Goal: Use online tool/utility: Utilize a website feature to perform a specific function

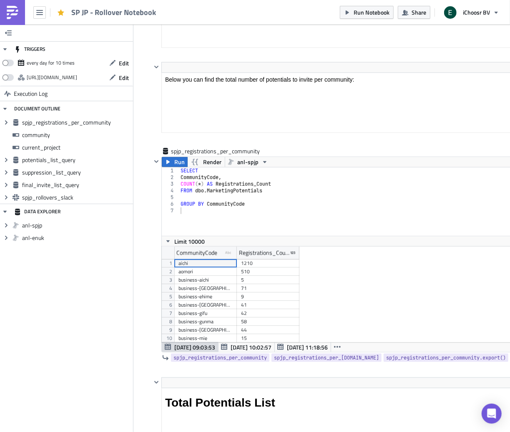
scroll to position [447, 0]
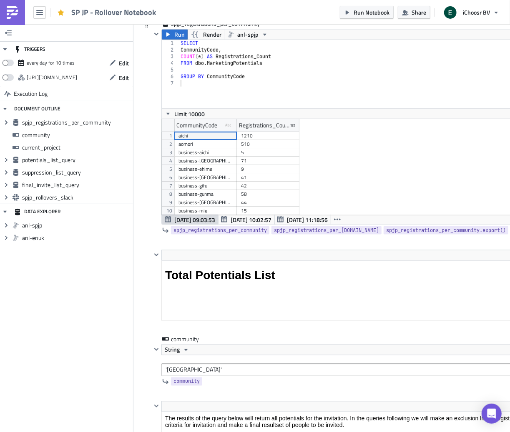
click at [144, 223] on div "spjp_registrations_per_community Run Render anl-spjp 1 2 3 4 5 6 7 SELECT Commu…" at bounding box center [371, 135] width 459 height 231
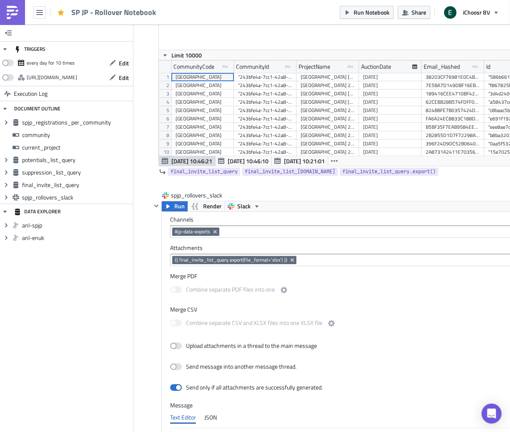
scroll to position [2434, 0]
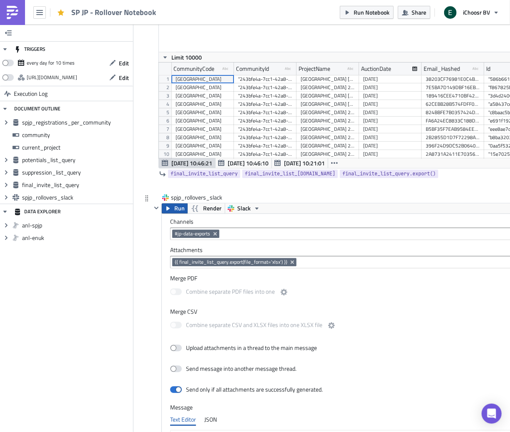
click at [178, 209] on span "Run" at bounding box center [179, 208] width 10 height 10
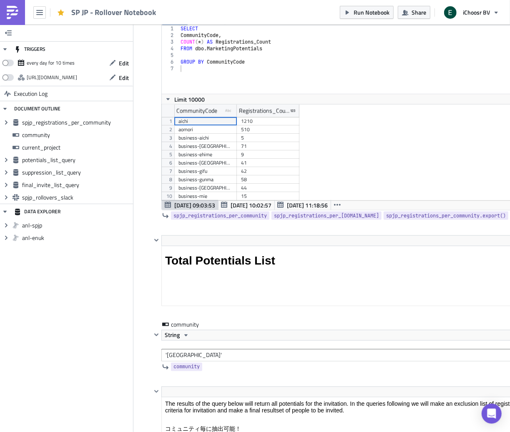
scroll to position [640, 0]
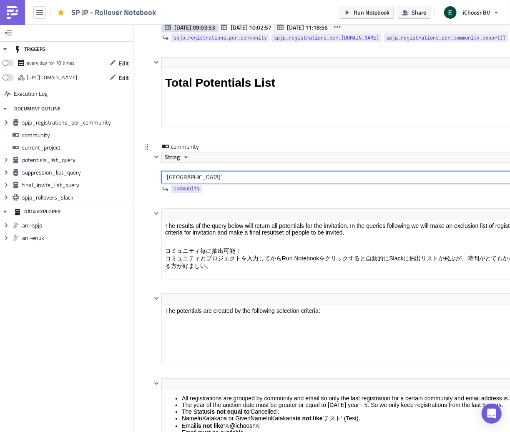
click at [176, 177] on input "'hokkaido'" at bounding box center [380, 177] width 439 height 13
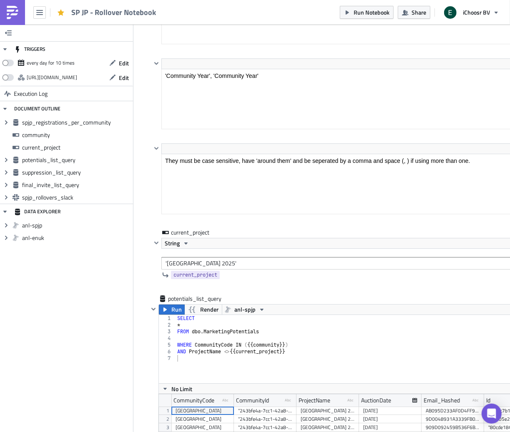
scroll to position [1140, 0]
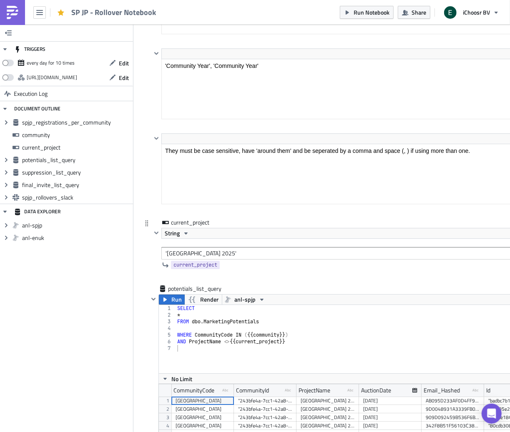
type input "'[GEOGRAPHIC_DATA]'"
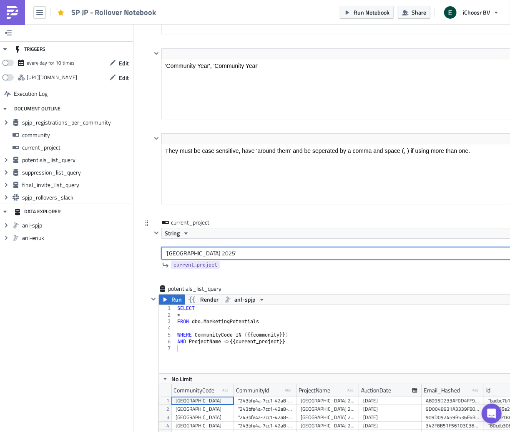
click at [179, 254] on input "'Hokkaido 2025'" at bounding box center [380, 253] width 439 height 13
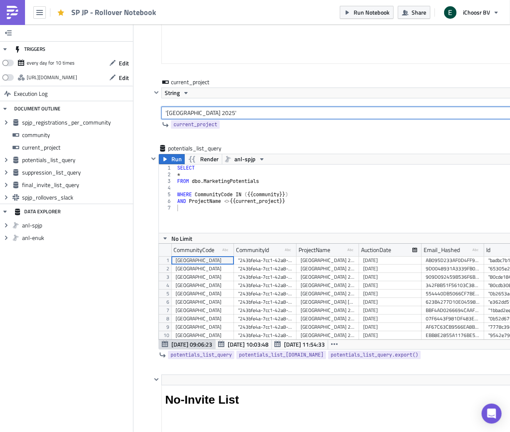
scroll to position [1278, 0]
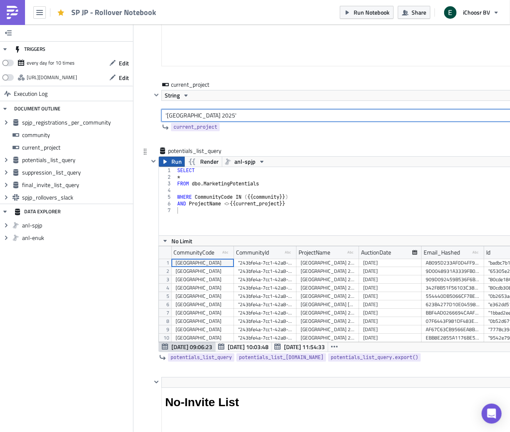
type input "'[GEOGRAPHIC_DATA] 2025'"
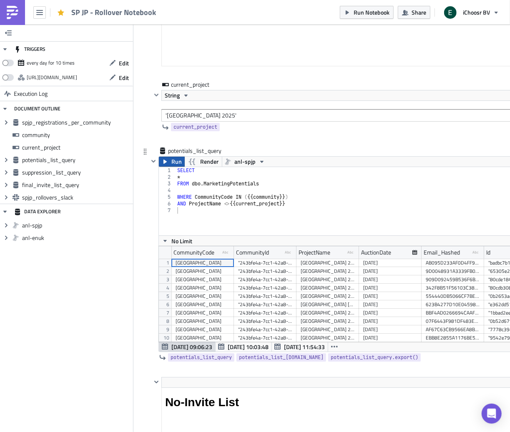
click at [171, 162] on button "Run" at bounding box center [172, 162] width 26 height 10
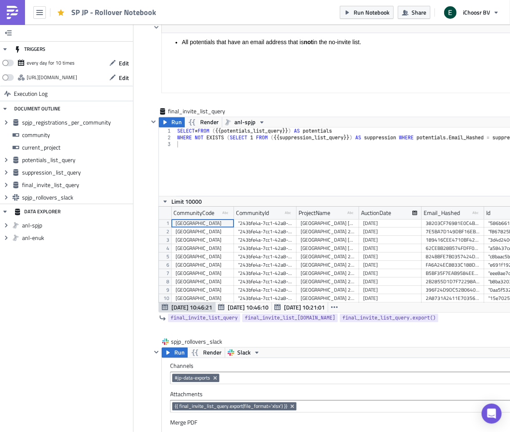
scroll to position [2295, 0]
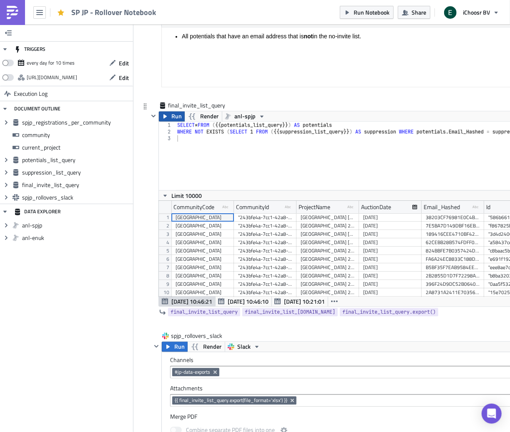
click at [169, 120] on button "Run" at bounding box center [172, 117] width 26 height 10
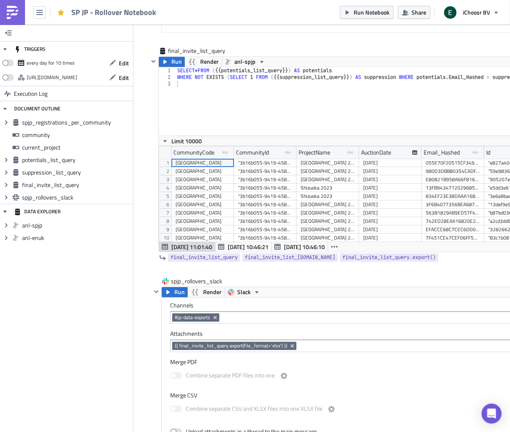
scroll to position [2394, 0]
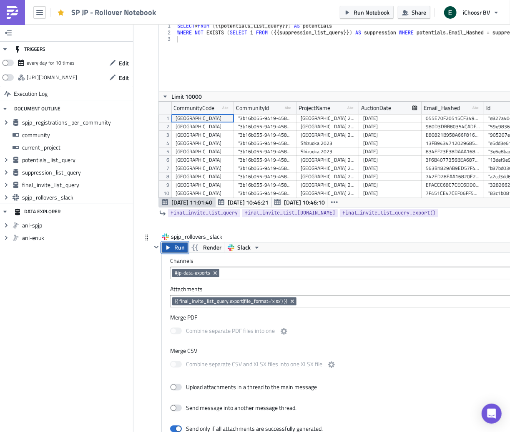
click at [176, 251] on span "Run" at bounding box center [179, 248] width 10 height 10
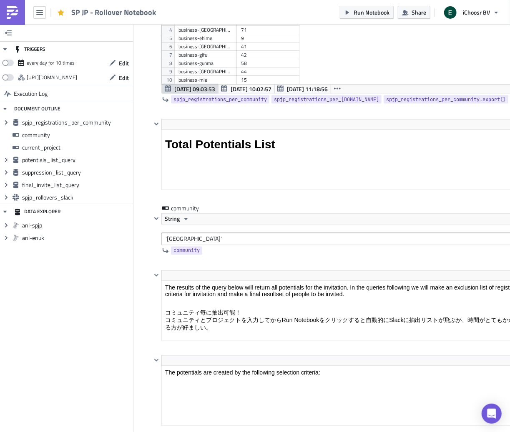
scroll to position [584, 0]
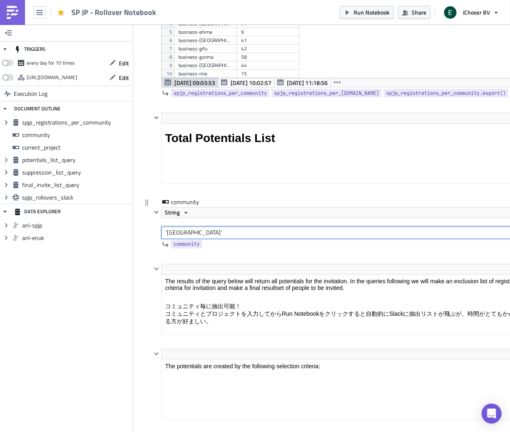
click at [176, 231] on input "'[GEOGRAPHIC_DATA]'" at bounding box center [380, 233] width 439 height 13
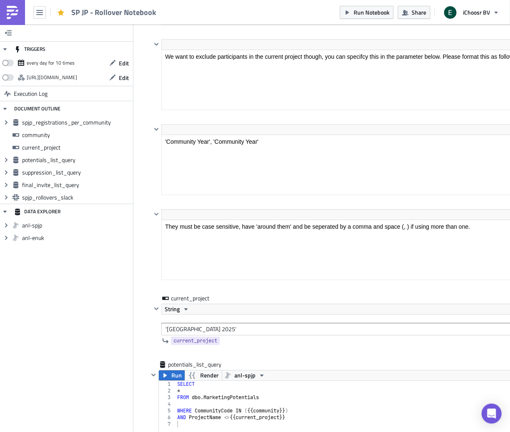
scroll to position [1138, 0]
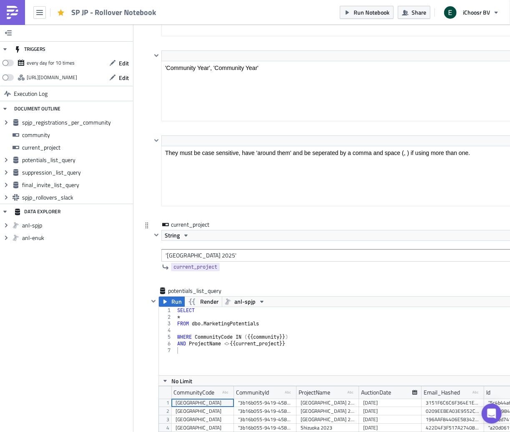
type input "'[PERSON_NAME]'"
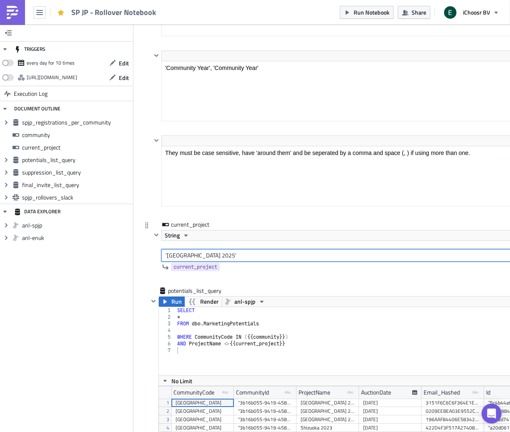
click at [175, 258] on input "'[GEOGRAPHIC_DATA] 2025'" at bounding box center [380, 255] width 439 height 13
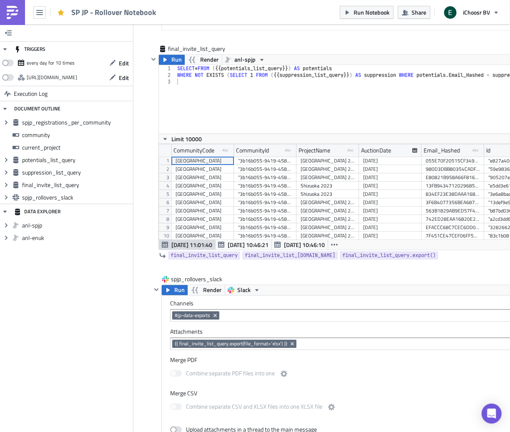
scroll to position [2254, 0]
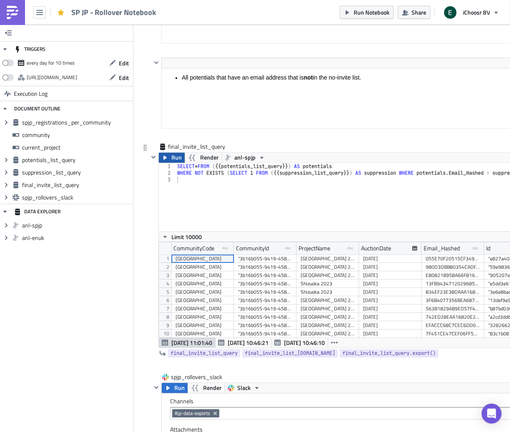
type input "'Yamaguchi 2025'"
click at [171, 158] on span "Run" at bounding box center [176, 158] width 10 height 10
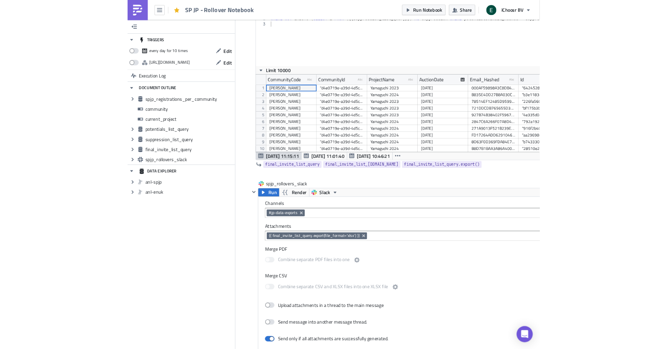
scroll to position [2447, 0]
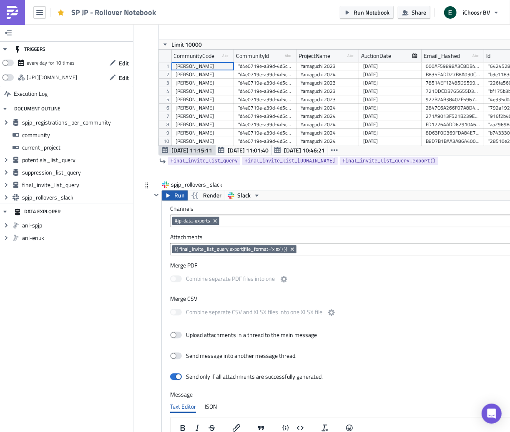
click at [173, 196] on button "Run" at bounding box center [175, 196] width 26 height 10
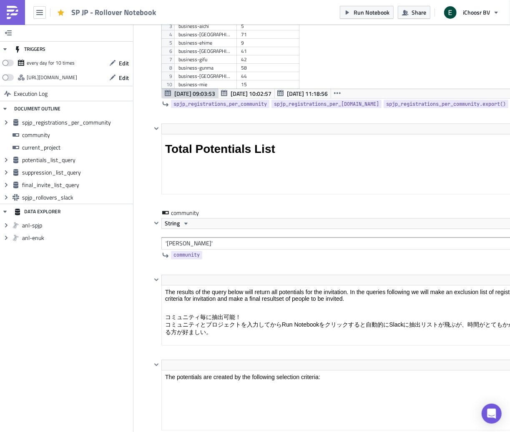
scroll to position [625, 0]
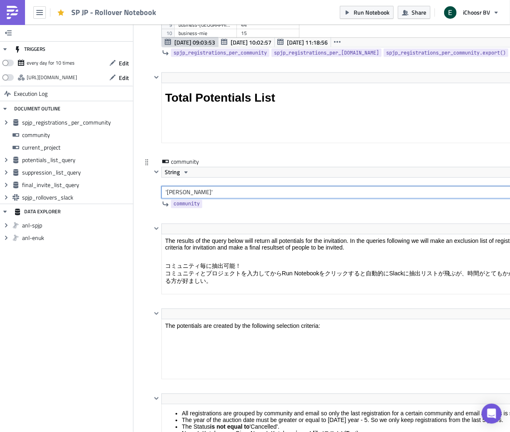
click at [177, 194] on input "'[PERSON_NAME]'" at bounding box center [380, 192] width 439 height 13
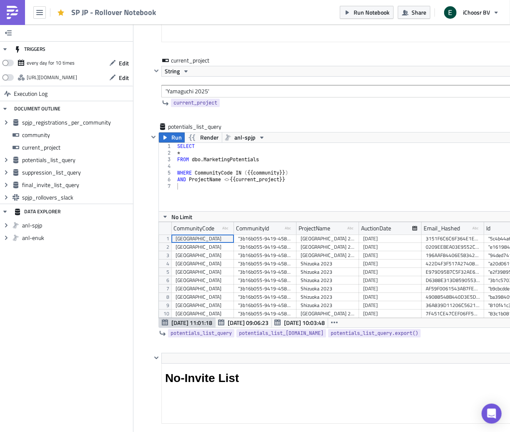
scroll to position [1307, 0]
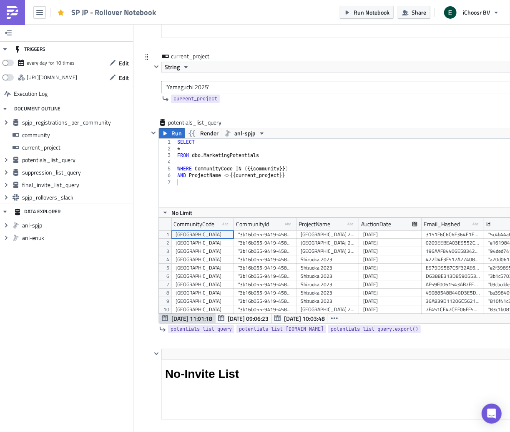
type input "'niigata'"
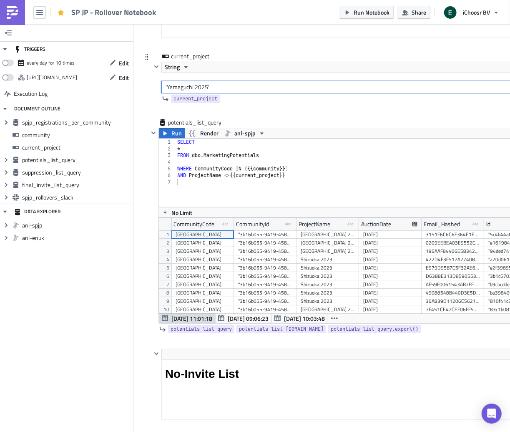
click at [180, 85] on input "'Yamaguchi 2025'" at bounding box center [380, 87] width 439 height 13
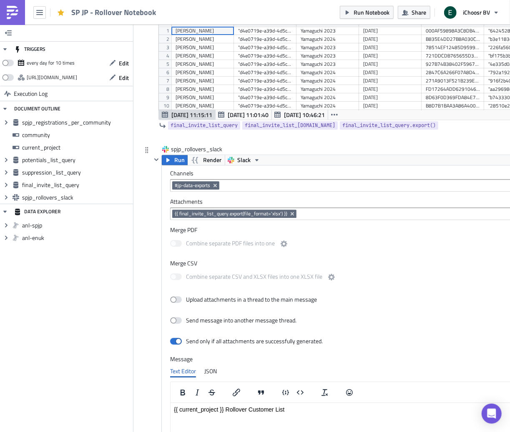
type input "'Niigata 2025'"
click at [142, 148] on div at bounding box center [147, 150] width 10 height 10
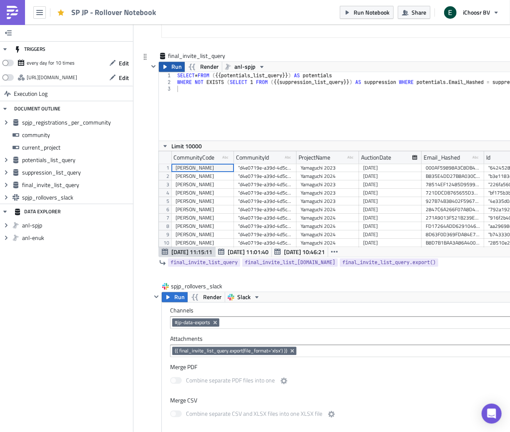
scroll to position [2340, 0]
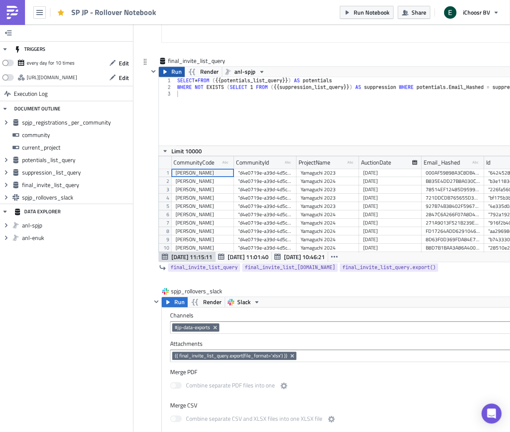
click at [170, 76] on button "Run" at bounding box center [172, 72] width 26 height 10
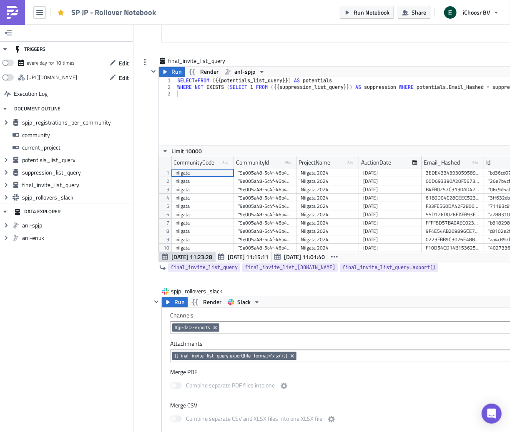
scroll to position [96, 448]
click at [178, 306] on span "Run" at bounding box center [179, 302] width 10 height 10
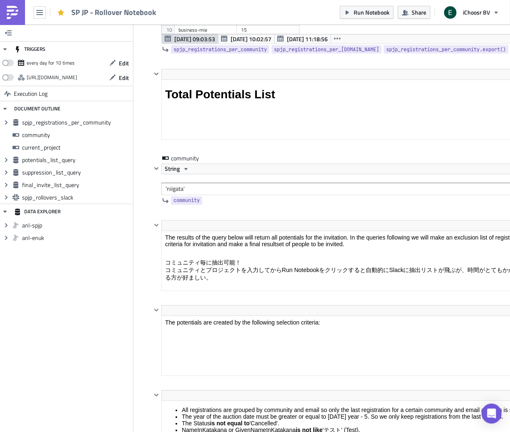
scroll to position [627, 0]
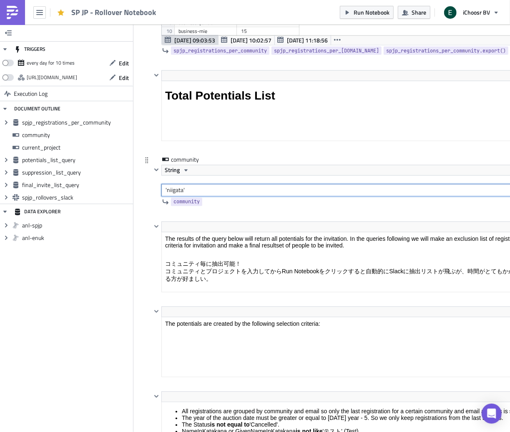
click at [178, 192] on input "'niigata'" at bounding box center [380, 190] width 439 height 13
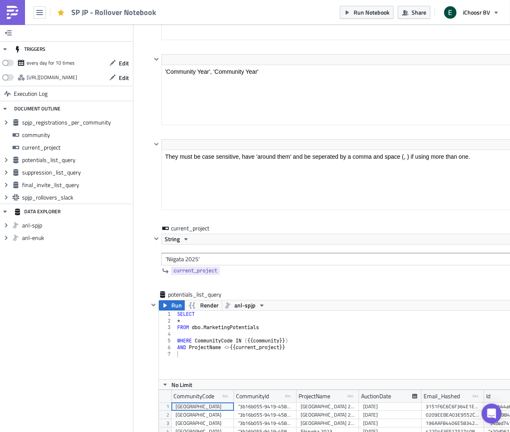
scroll to position [1164, 0]
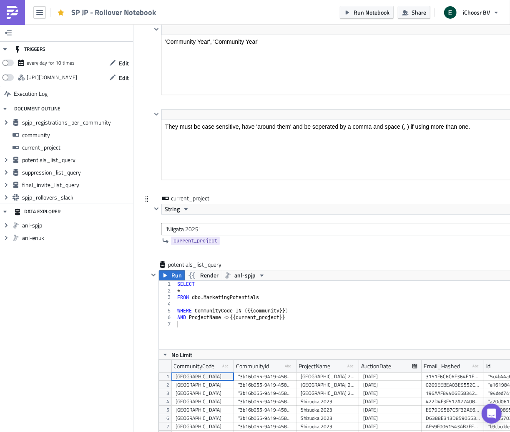
type input "'ehime'"
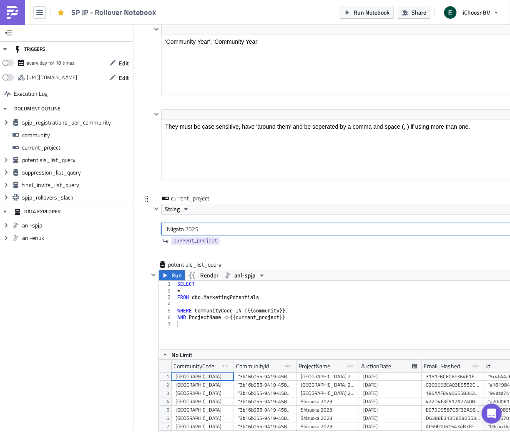
click at [174, 231] on input "'Niigata 2025'" at bounding box center [380, 229] width 439 height 13
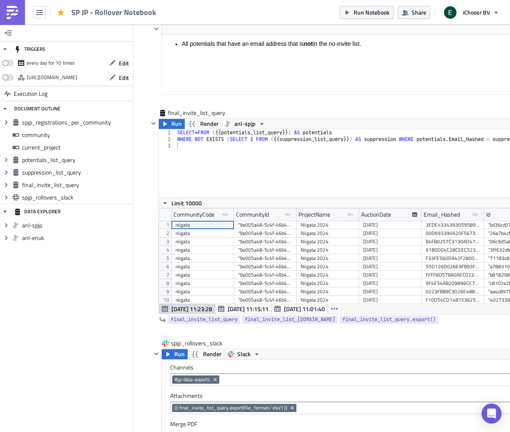
scroll to position [2288, 0]
type input "'Ehime 2025'"
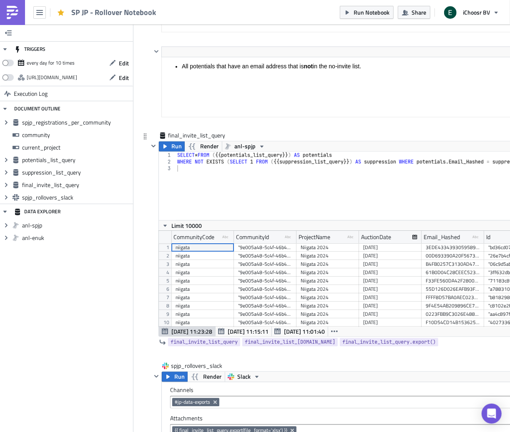
scroll to position [2264, 0]
click at [172, 148] on span "Run" at bounding box center [176, 147] width 10 height 10
click at [172, 381] on button "Run" at bounding box center [175, 378] width 26 height 10
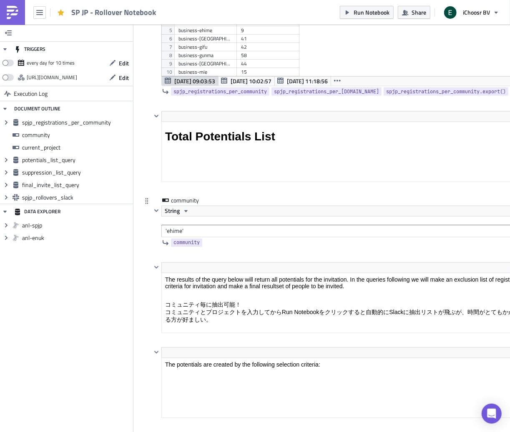
scroll to position [595, 0]
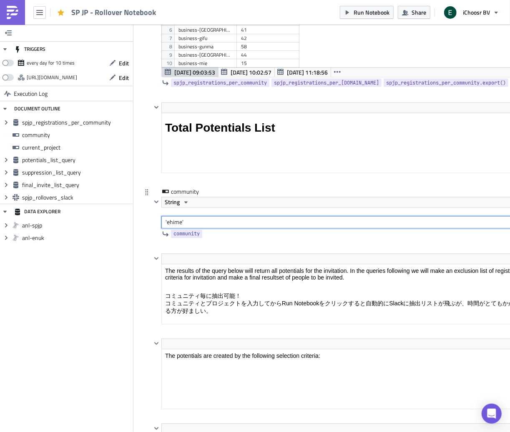
click at [173, 221] on input "'ehime'" at bounding box center [380, 222] width 439 height 13
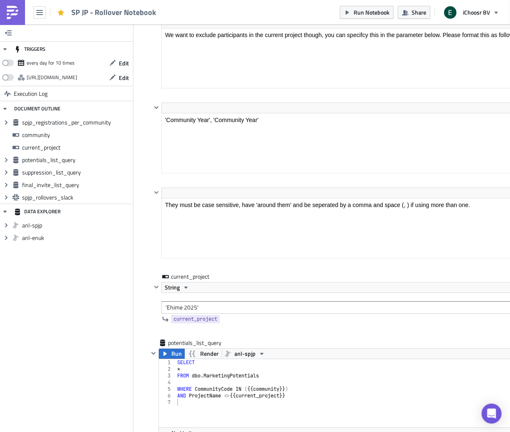
scroll to position [1197, 0]
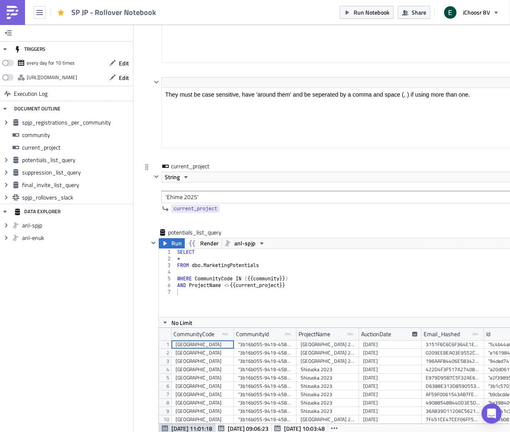
type input "'nagano'"
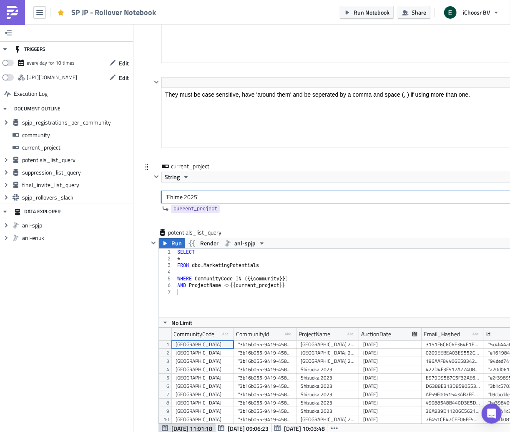
click at [175, 194] on input "'Ehime 2025'" at bounding box center [380, 197] width 439 height 13
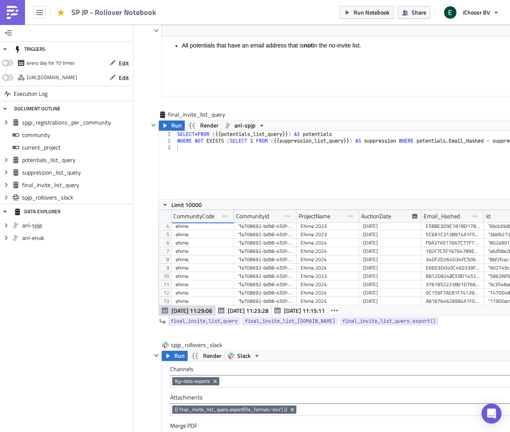
scroll to position [40, 0]
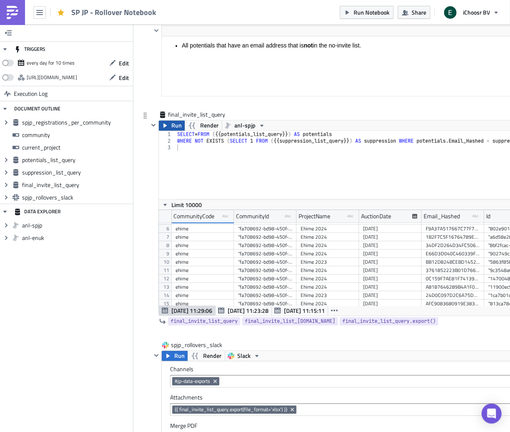
type input "'[GEOGRAPHIC_DATA] 2025'"
click at [169, 127] on button "Run" at bounding box center [172, 126] width 26 height 10
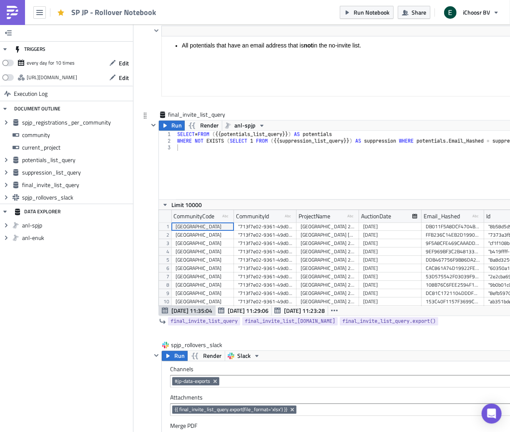
scroll to position [96, 448]
click at [178, 361] on span "Run" at bounding box center [179, 356] width 10 height 10
click at [175, 356] on span "Run" at bounding box center [179, 356] width 10 height 10
